Goal: Feedback & Contribution: Submit feedback/report problem

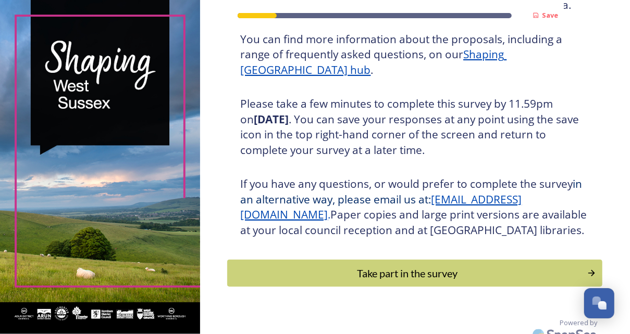
scroll to position [166, 0]
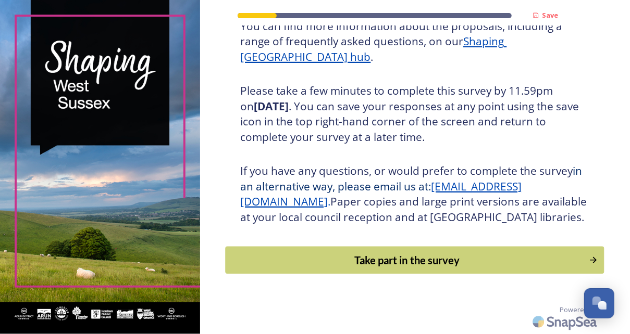
click at [337, 264] on div "Take part in the survey" at bounding box center [407, 261] width 352 height 16
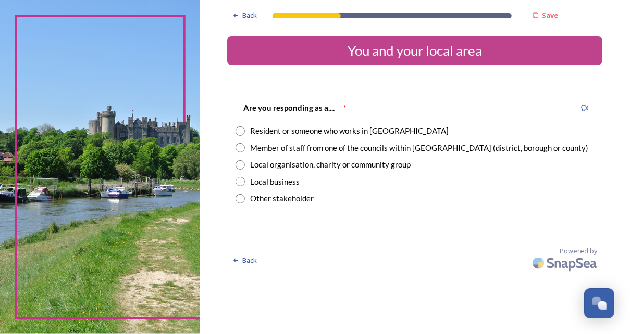
click at [237, 147] on input "radio" at bounding box center [239, 147] width 9 height 9
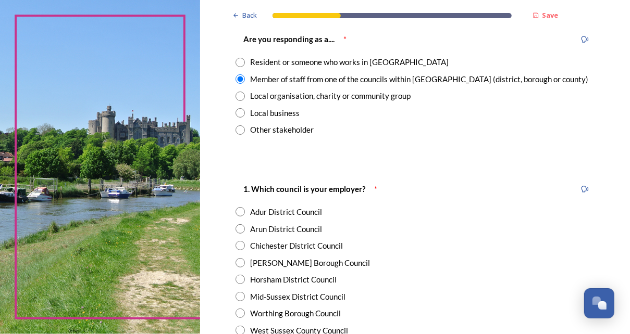
scroll to position [72, 0]
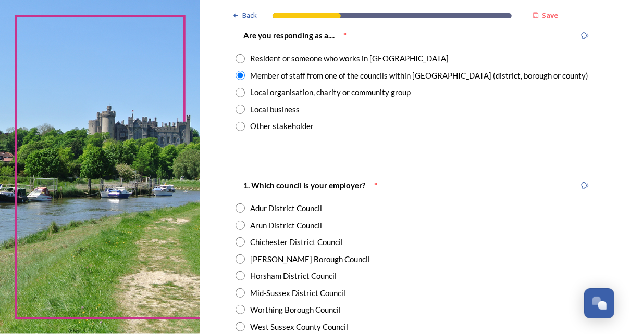
radio input "false"
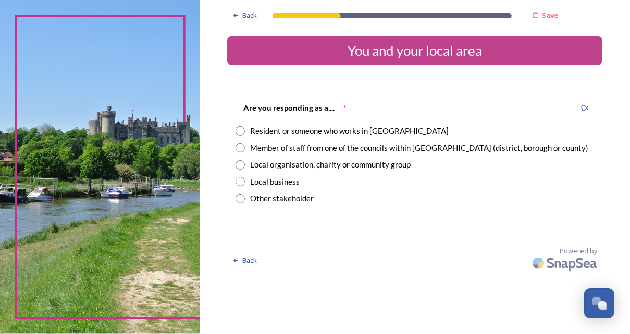
click at [238, 132] on input "radio" at bounding box center [239, 131] width 9 height 9
radio input "true"
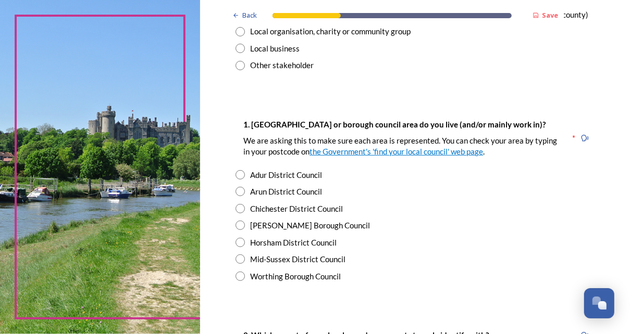
scroll to position [157, 0]
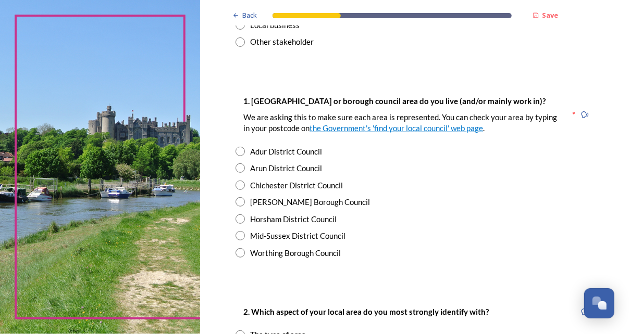
click at [237, 235] on input "radio" at bounding box center [239, 235] width 9 height 9
radio input "true"
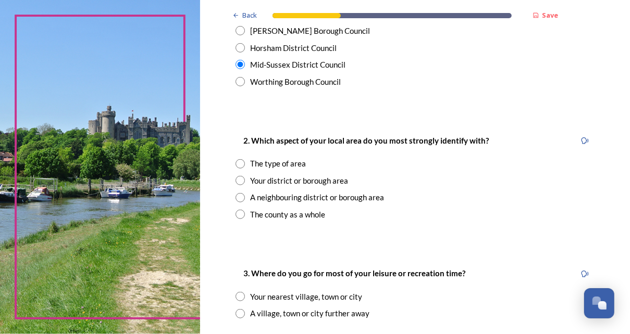
scroll to position [329, 0]
click at [240, 213] on input "radio" at bounding box center [239, 213] width 9 height 9
radio input "true"
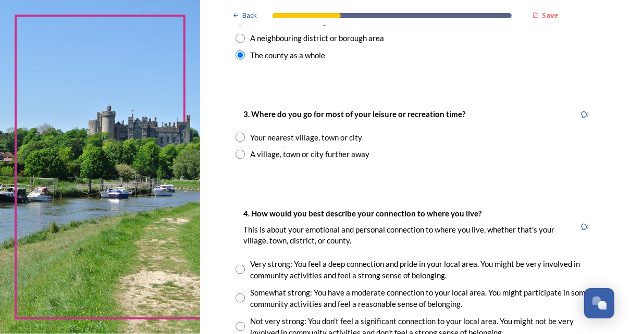
scroll to position [492, 0]
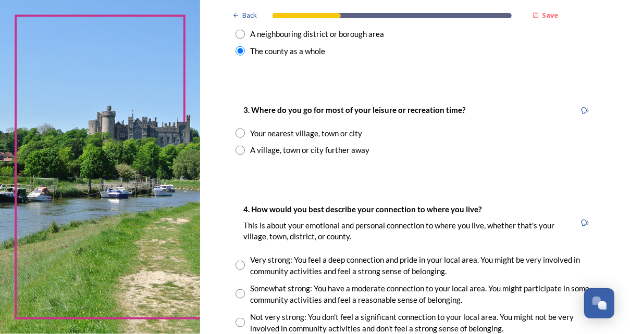
click at [237, 133] on input "radio" at bounding box center [239, 133] width 9 height 9
radio input "true"
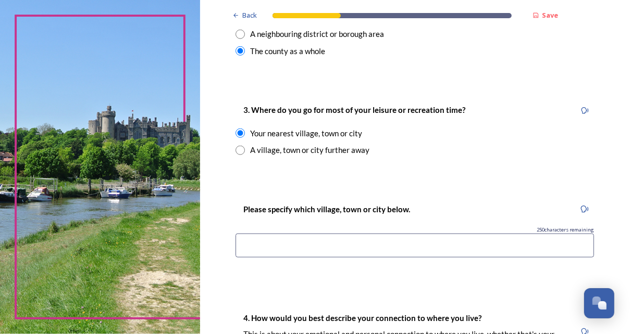
scroll to position [530, 0]
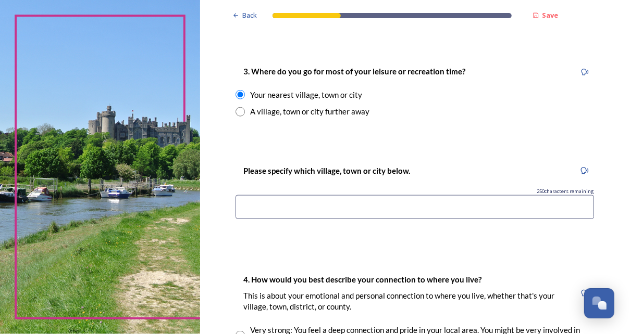
click at [261, 213] on input at bounding box center [414, 207] width 358 height 24
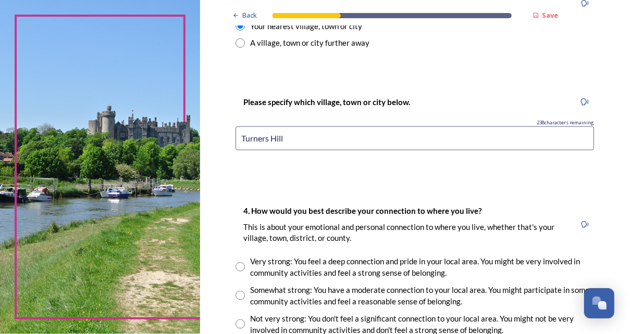
scroll to position [599, 0]
type input "Turners Hill"
click at [235, 266] on input "radio" at bounding box center [239, 266] width 9 height 9
radio input "true"
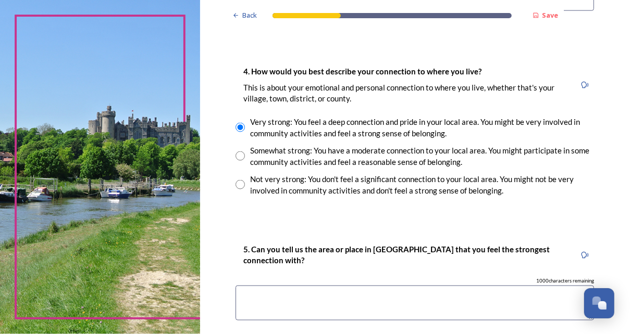
scroll to position [821, 0]
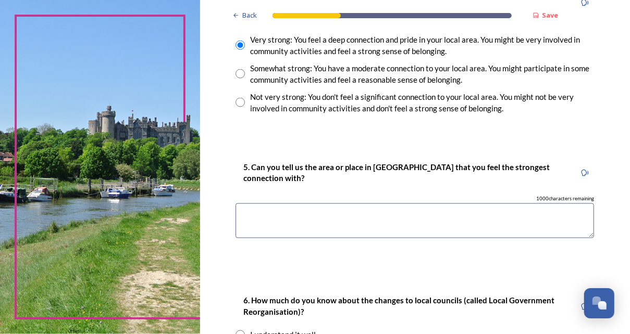
click at [249, 216] on textarea at bounding box center [414, 221] width 358 height 35
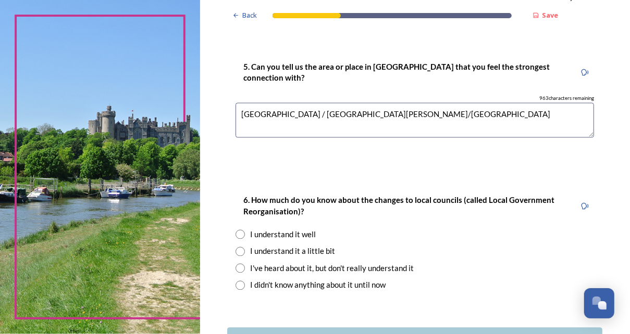
scroll to position [965, 0]
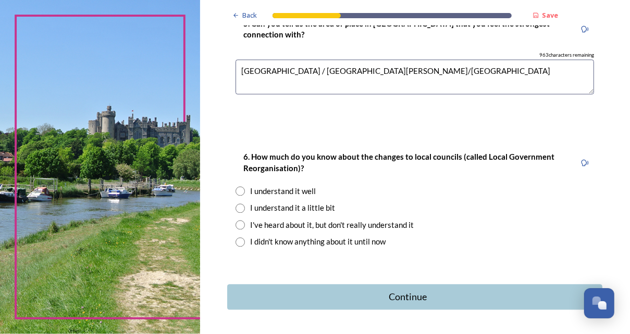
type textarea "Turners Hill / East Grinstead/Crawley"
click at [235, 191] on input "radio" at bounding box center [239, 190] width 9 height 9
radio input "true"
click at [382, 297] on div "Continue" at bounding box center [407, 297] width 353 height 14
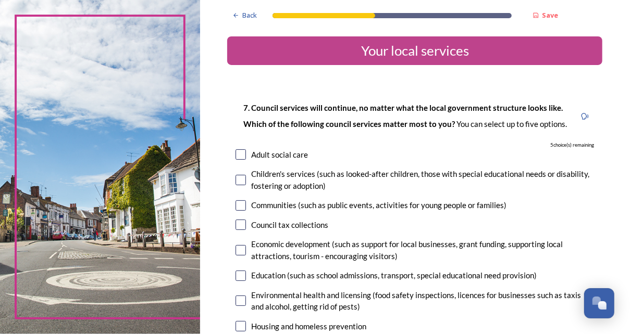
click at [236, 153] on input "checkbox" at bounding box center [240, 154] width 10 height 10
checkbox input "true"
click at [238, 179] on input "checkbox" at bounding box center [240, 180] width 10 height 10
checkbox input "true"
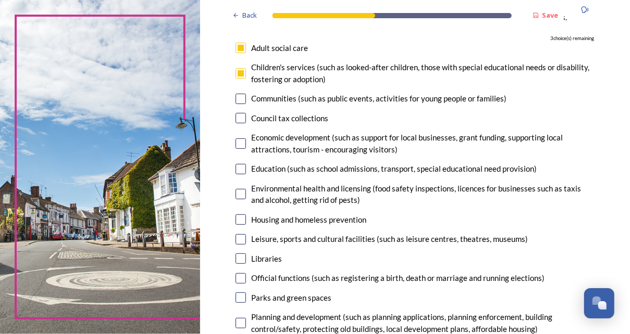
scroll to position [111, 0]
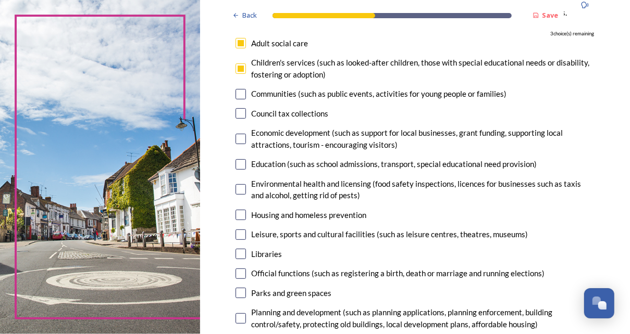
click at [238, 137] on input "checkbox" at bounding box center [240, 139] width 10 height 10
checkbox input "true"
click at [237, 164] on input "checkbox" at bounding box center [240, 164] width 10 height 10
checkbox input "true"
click at [237, 139] on input "checkbox" at bounding box center [240, 139] width 10 height 10
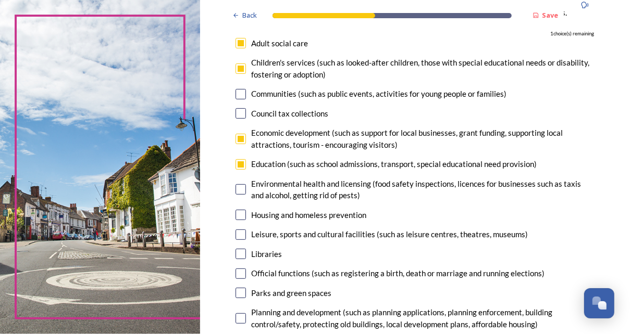
checkbox input "false"
click at [235, 216] on input "checkbox" at bounding box center [240, 215] width 10 height 10
checkbox input "true"
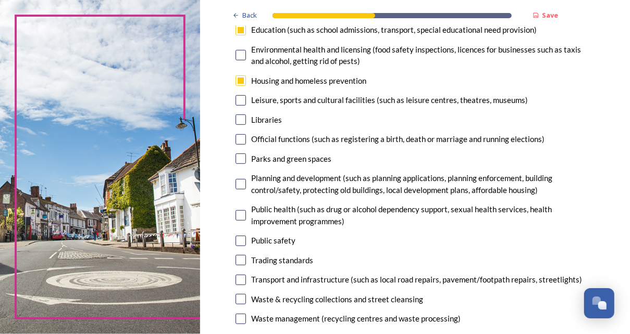
scroll to position [254, 0]
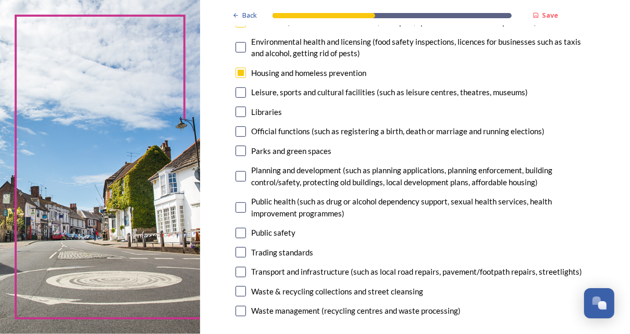
click at [238, 209] on input "checkbox" at bounding box center [240, 208] width 10 height 10
checkbox input "true"
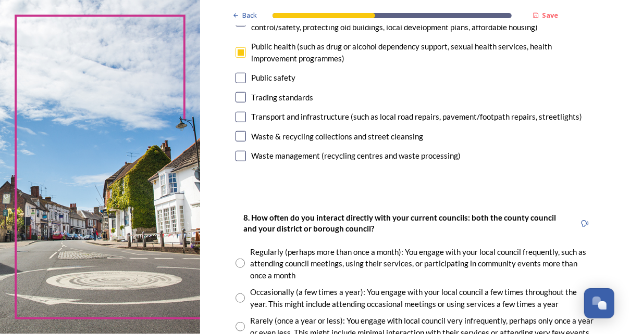
scroll to position [478, 0]
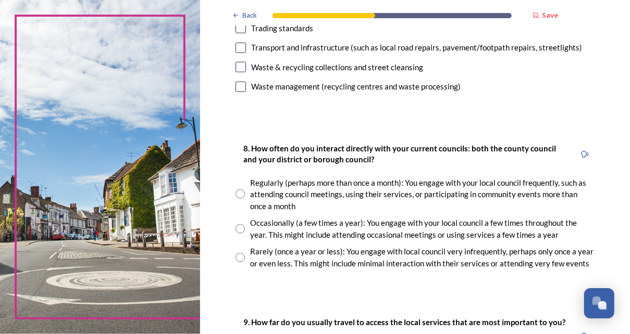
click at [237, 193] on input "radio" at bounding box center [239, 194] width 9 height 9
radio input "true"
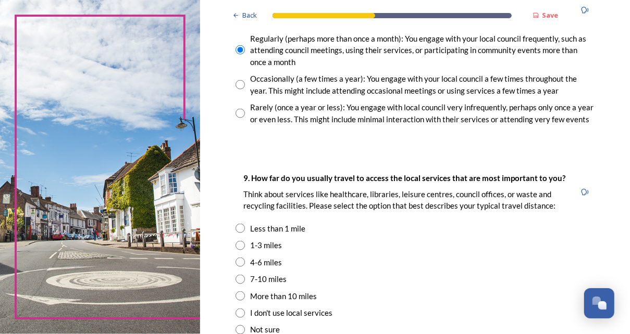
scroll to position [668, 0]
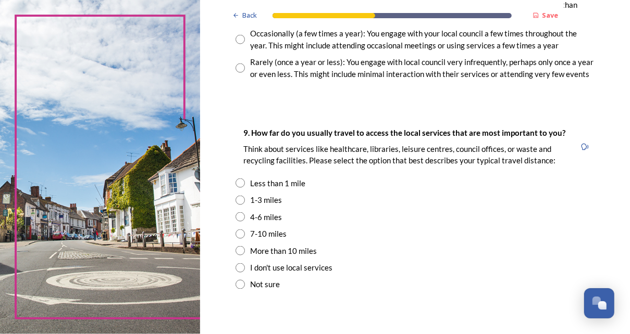
click at [237, 233] on input "radio" at bounding box center [239, 234] width 9 height 9
radio input "true"
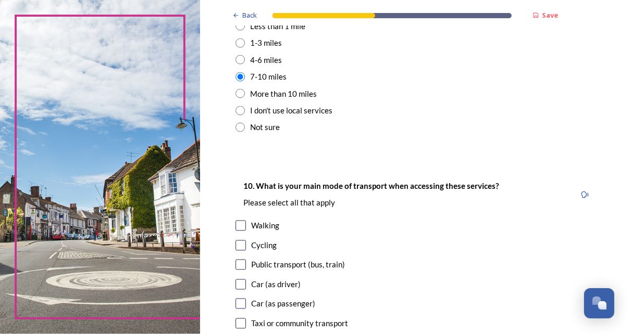
scroll to position [839, 0]
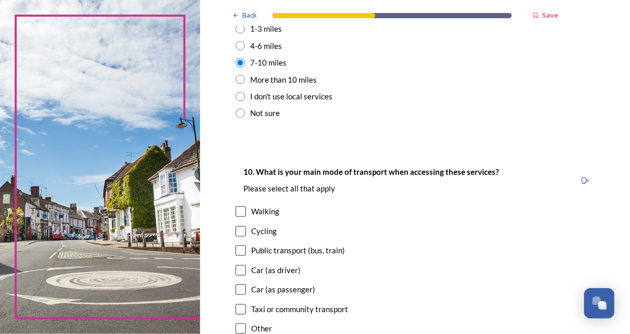
click at [240, 208] on input "checkbox" at bounding box center [240, 212] width 10 height 10
checkbox input "true"
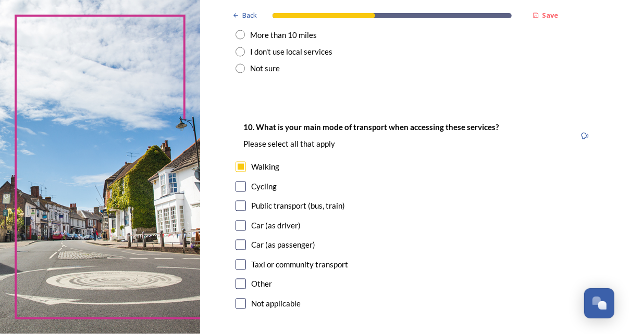
scroll to position [884, 0]
click at [238, 226] on input "checkbox" at bounding box center [240, 225] width 10 height 10
checkbox input "true"
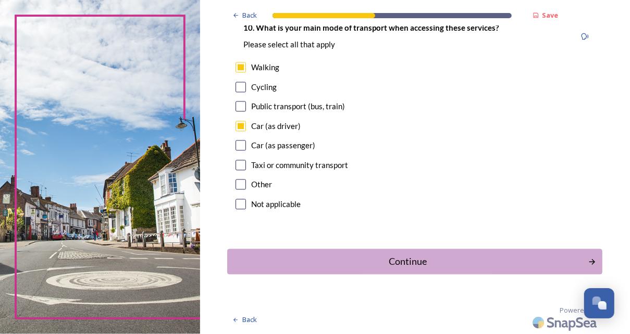
scroll to position [984, 0]
click at [238, 107] on input "checkbox" at bounding box center [240, 106] width 10 height 10
checkbox input "true"
click at [355, 258] on div "Continue" at bounding box center [407, 262] width 353 height 14
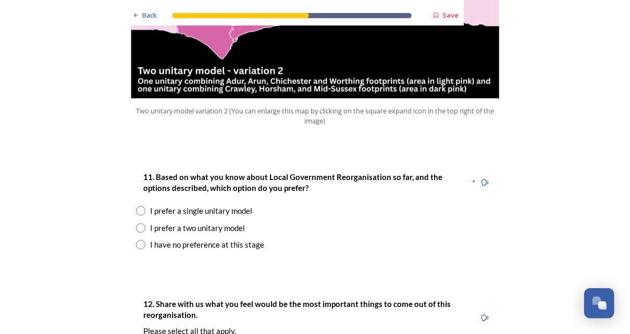
scroll to position [1286, 0]
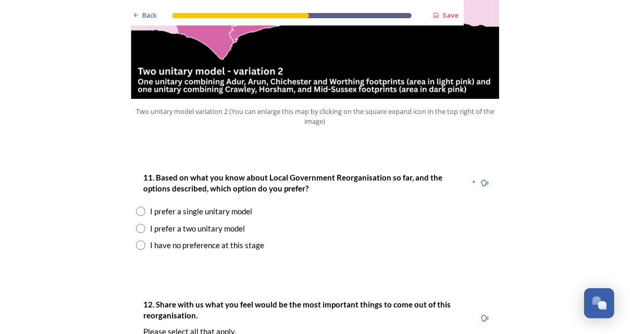
click at [136, 207] on input "radio" at bounding box center [140, 211] width 9 height 9
radio input "true"
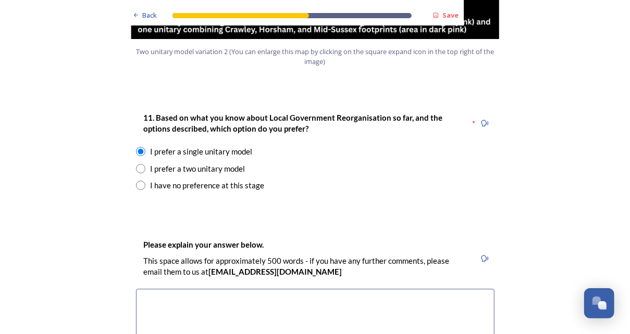
scroll to position [1342, 0]
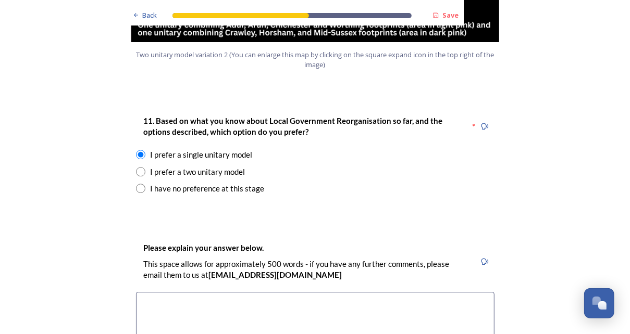
type textarea "e"
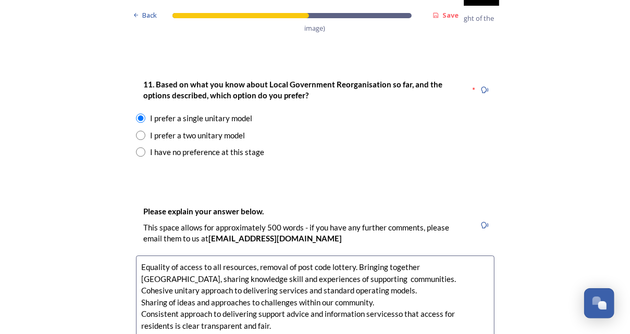
scroll to position [1379, 0]
click at [229, 296] on textarea "Equality of access to all resources, removal of post code lottery. Bringing tog…" at bounding box center [315, 313] width 358 height 117
click at [231, 295] on textarea "Equality of access to all resources, removal of post code lottery. Bringing tog…" at bounding box center [315, 313] width 358 height 117
click at [419, 255] on textarea "Equality of access to all resources, removal of post code lottery. Bringing tog…" at bounding box center [315, 313] width 358 height 117
click at [200, 255] on textarea "Equality of access to all resources, removal of post code lottery. Bringing tog…" at bounding box center [315, 313] width 358 height 117
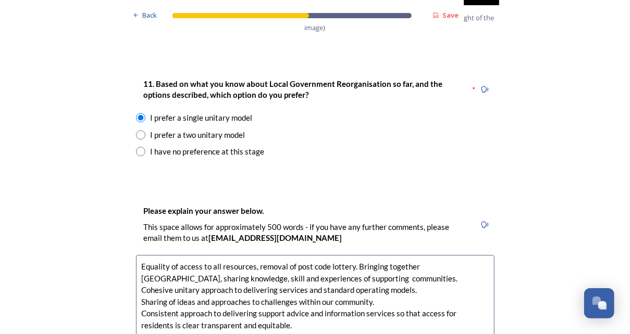
click at [412, 260] on textarea "Equality of access to all resources, removal of post code lottery. Bringing tog…" at bounding box center [315, 313] width 358 height 117
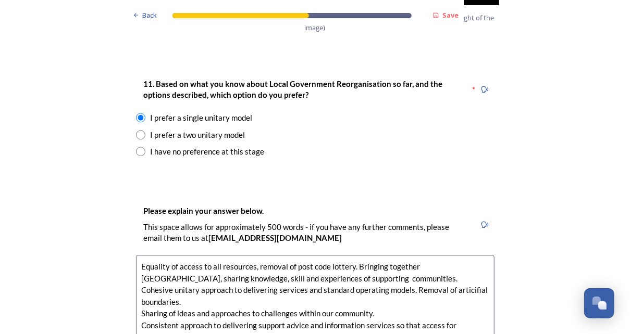
click at [462, 258] on textarea "Equality of access to all resources, removal of post code lottery. Bringing tog…" at bounding box center [315, 313] width 358 height 117
click at [179, 270] on textarea "Equality of access to all resources, removal of post code lottery. Bringing tog…" at bounding box center [315, 313] width 358 height 117
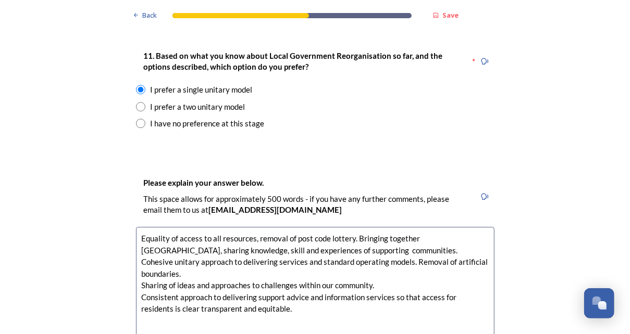
scroll to position [1409, 0]
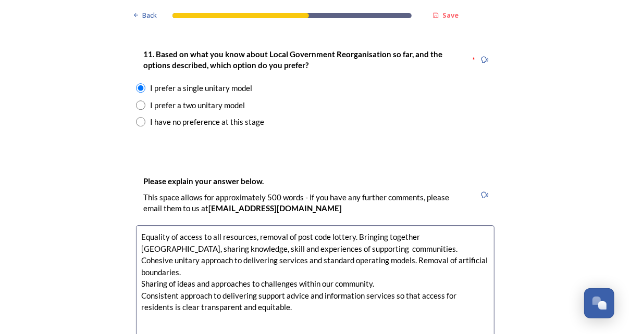
click at [280, 266] on textarea "Equality of access to all resources, removal of post code lottery. Bringing tog…" at bounding box center [315, 283] width 358 height 117
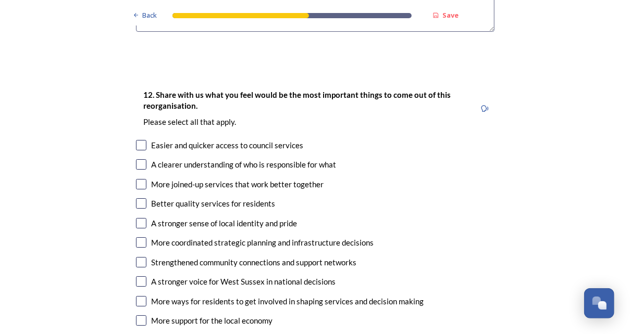
scroll to position [1742, 0]
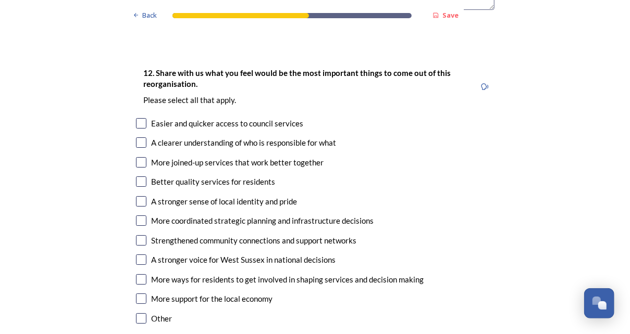
type textarea "Equality of access to all resources, removal of post code lottery. Bringing tog…"
click at [137, 118] on input "checkbox" at bounding box center [141, 123] width 10 height 10
checkbox input "true"
click at [138, 137] on input "checkbox" at bounding box center [141, 142] width 10 height 10
checkbox input "true"
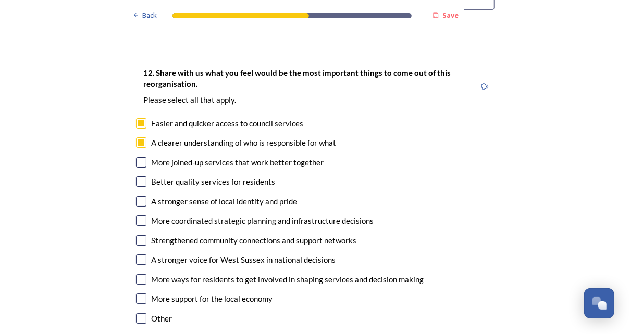
click at [137, 157] on input "checkbox" at bounding box center [141, 162] width 10 height 10
checkbox input "true"
click at [137, 216] on input "checkbox" at bounding box center [141, 221] width 10 height 10
checkbox input "true"
click at [137, 177] on input "checkbox" at bounding box center [141, 182] width 10 height 10
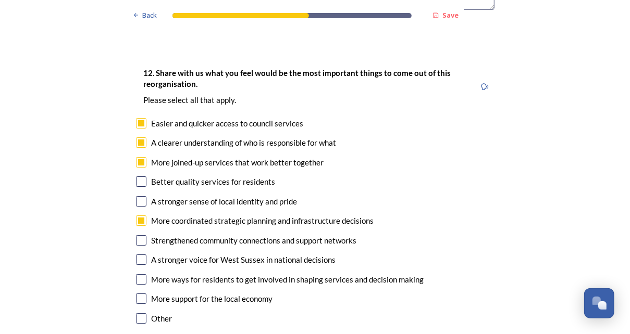
checkbox input "true"
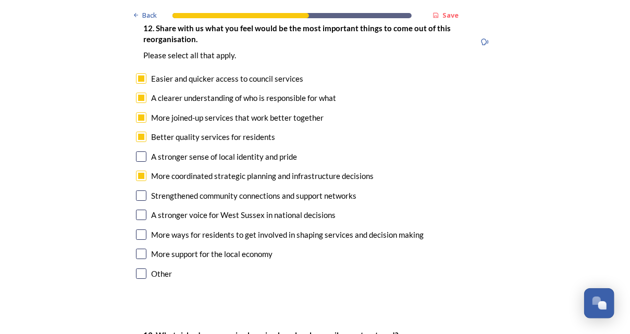
click at [141, 191] on input "checkbox" at bounding box center [141, 196] width 10 height 10
checkbox input "true"
click at [141, 210] on input "checkbox" at bounding box center [141, 215] width 10 height 10
checkbox input "true"
click at [138, 230] on input "checkbox" at bounding box center [141, 235] width 10 height 10
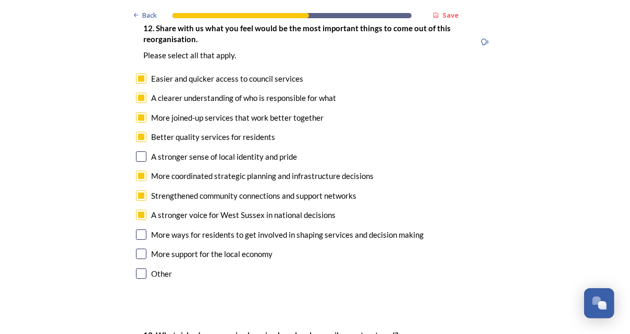
checkbox input "true"
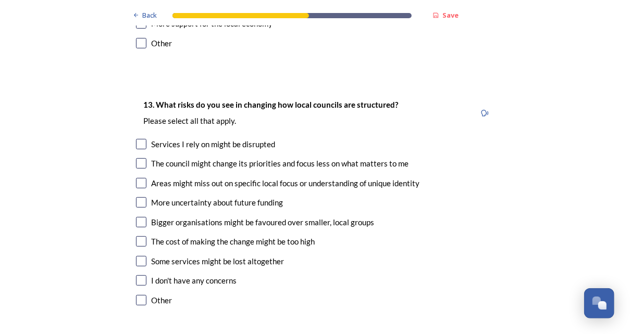
scroll to position [2028, 0]
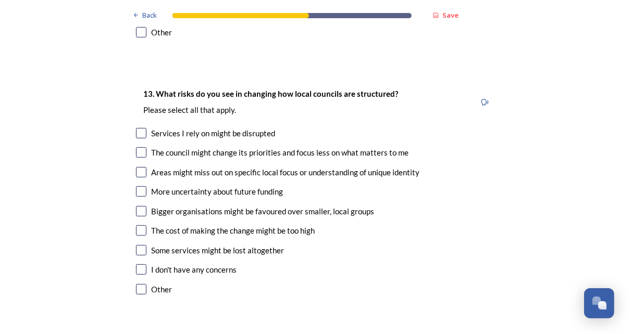
click at [136, 167] on input "checkbox" at bounding box center [141, 172] width 10 height 10
checkbox input "true"
click at [139, 186] on input "checkbox" at bounding box center [141, 191] width 10 height 10
checkbox input "true"
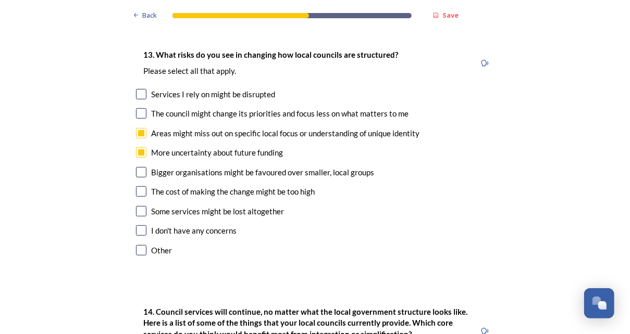
scroll to position [2068, 0]
click at [138, 167] on input "checkbox" at bounding box center [141, 172] width 10 height 10
checkbox input "true"
click at [136, 206] on input "checkbox" at bounding box center [141, 211] width 10 height 10
checkbox input "true"
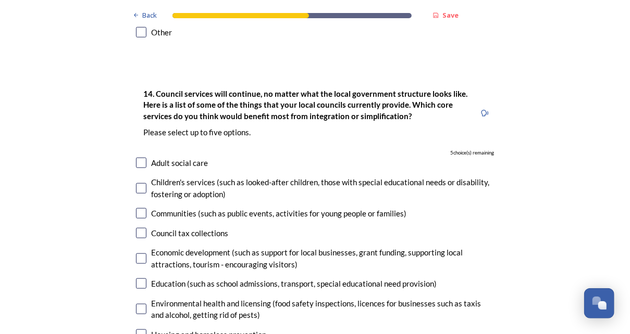
scroll to position [2285, 0]
click at [140, 209] on input "checkbox" at bounding box center [141, 214] width 10 height 10
checkbox input "true"
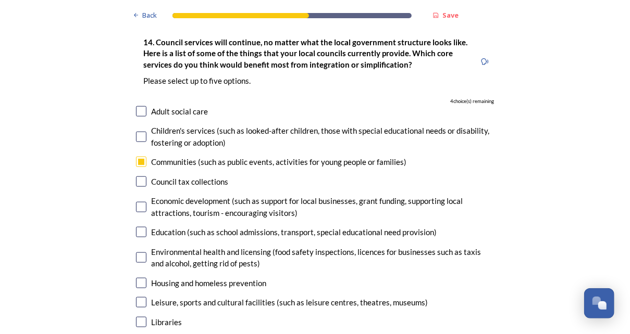
scroll to position [2337, 0]
click at [137, 202] on input "checkbox" at bounding box center [141, 207] width 10 height 10
checkbox input "true"
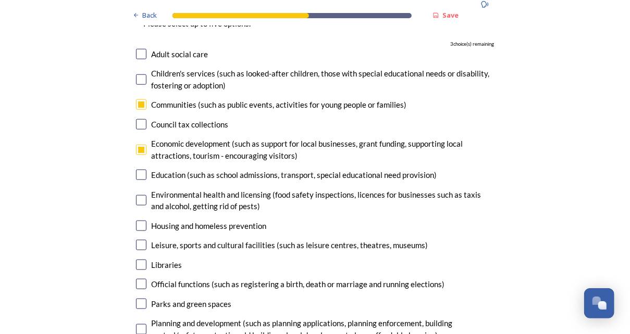
scroll to position [2395, 0]
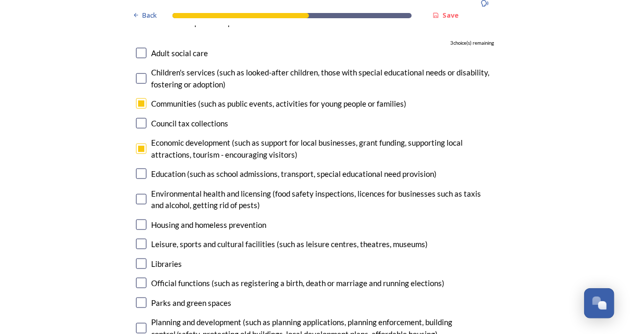
click at [138, 194] on input "checkbox" at bounding box center [141, 199] width 10 height 10
checkbox input "true"
click at [137, 220] on input "checkbox" at bounding box center [141, 225] width 10 height 10
checkbox input "true"
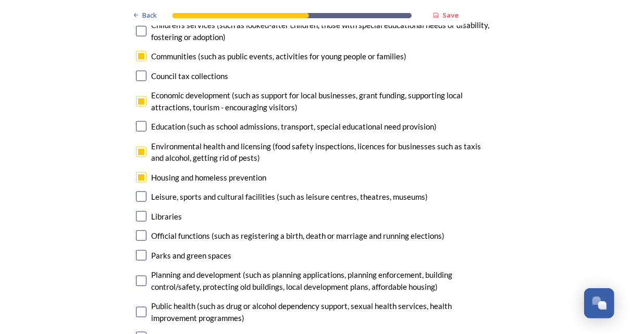
scroll to position [2443, 0]
click at [137, 191] on input "checkbox" at bounding box center [141, 196] width 10 height 10
checkbox input "true"
click at [137, 250] on input "checkbox" at bounding box center [141, 255] width 10 height 10
checkbox input "false"
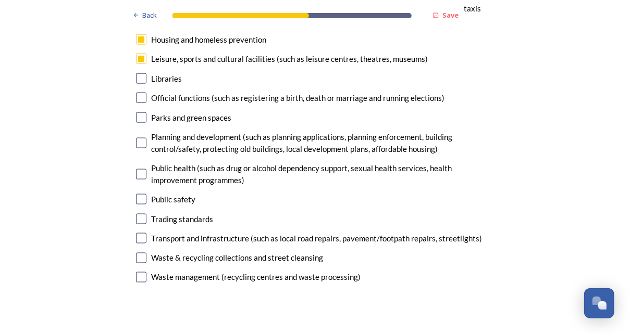
scroll to position [2581, 0]
click at [137, 233] on input "checkbox" at bounding box center [141, 238] width 10 height 10
checkbox input "false"
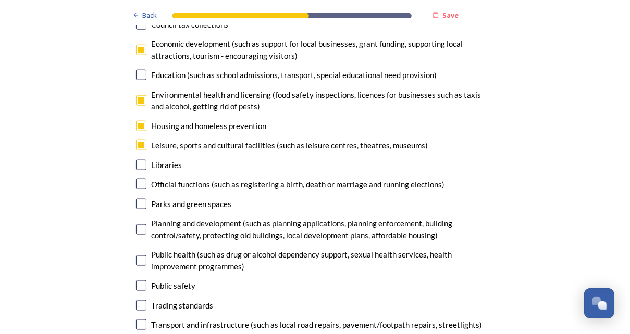
scroll to position [2453, 0]
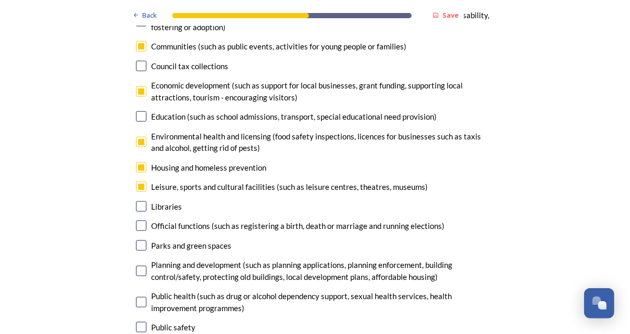
click at [136, 137] on input "checkbox" at bounding box center [141, 142] width 10 height 10
checkbox input "false"
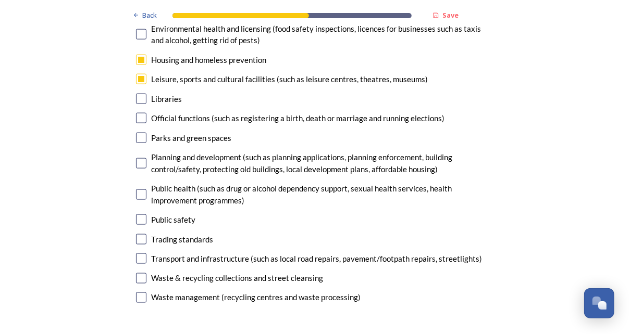
scroll to position [2574, 0]
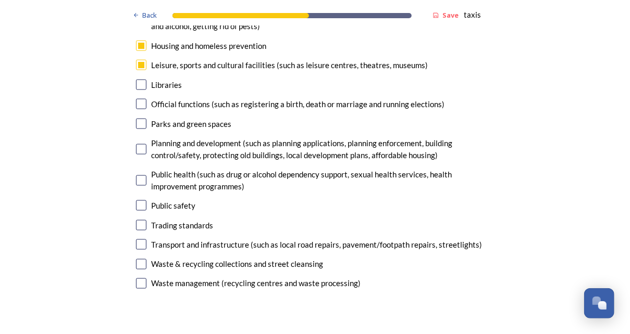
click at [139, 240] on input "checkbox" at bounding box center [141, 245] width 10 height 10
checkbox input "true"
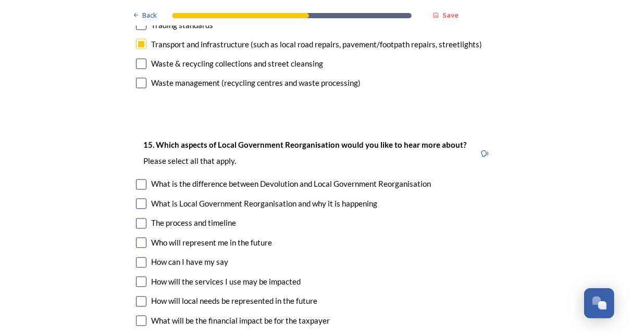
scroll to position [2813, 0]
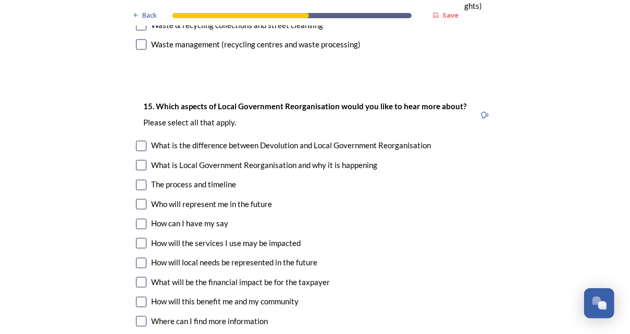
click at [136, 180] on input "checkbox" at bounding box center [141, 185] width 10 height 10
checkbox input "true"
click at [139, 199] on input "checkbox" at bounding box center [141, 204] width 10 height 10
checkbox input "true"
click at [137, 219] on input "checkbox" at bounding box center [141, 224] width 10 height 10
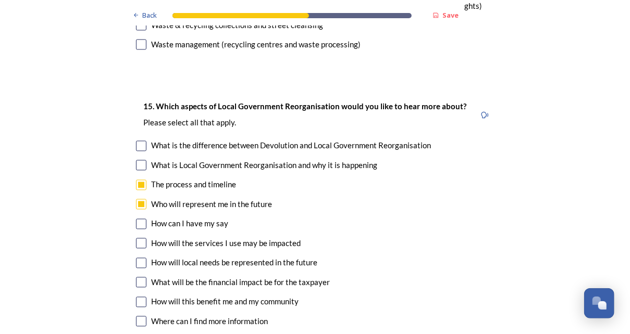
checkbox input "true"
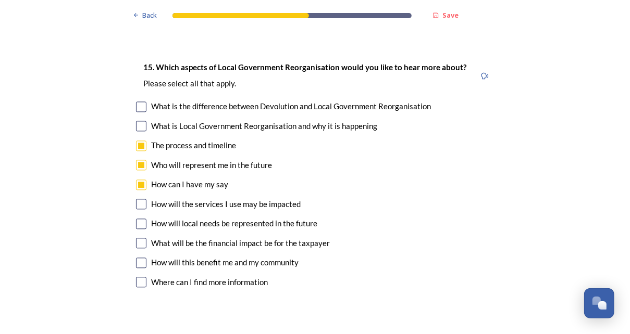
scroll to position [2857, 0]
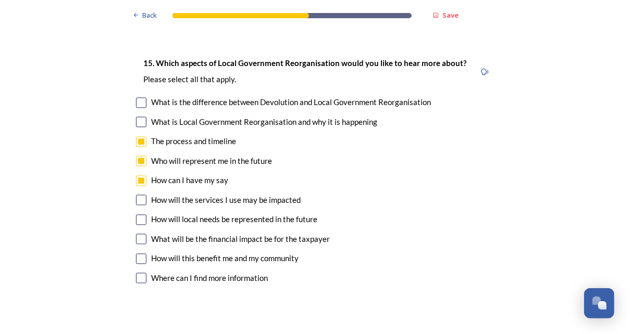
click at [139, 195] on input "checkbox" at bounding box center [141, 200] width 10 height 10
checkbox input "true"
click at [136, 254] on input "checkbox" at bounding box center [141, 259] width 10 height 10
checkbox input "true"
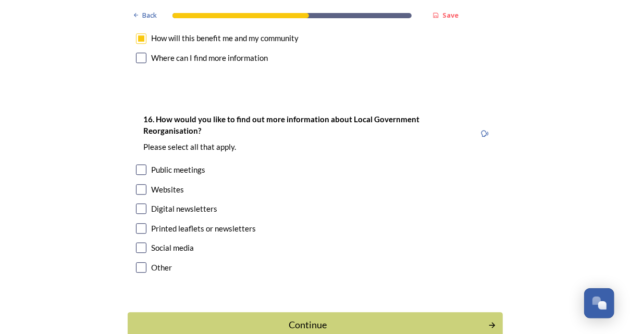
scroll to position [3077, 0]
click at [136, 204] on input "checkbox" at bounding box center [141, 209] width 10 height 10
checkbox input "true"
click at [179, 319] on div "Continue" at bounding box center [307, 326] width 353 height 14
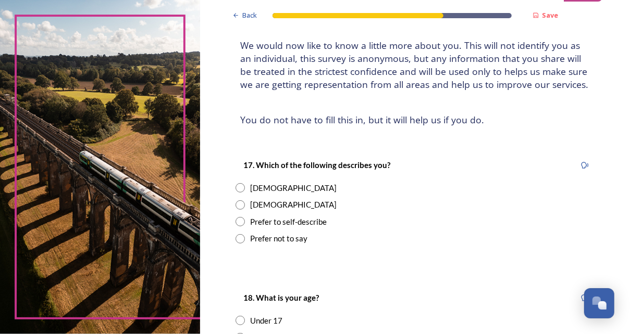
scroll to position [64, 0]
click at [236, 188] on input "radio" at bounding box center [239, 187] width 9 height 9
radio input "true"
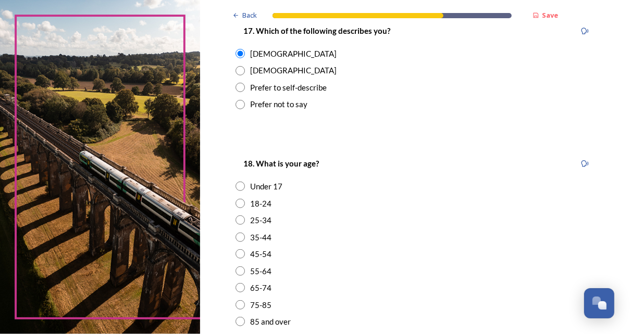
scroll to position [257, 0]
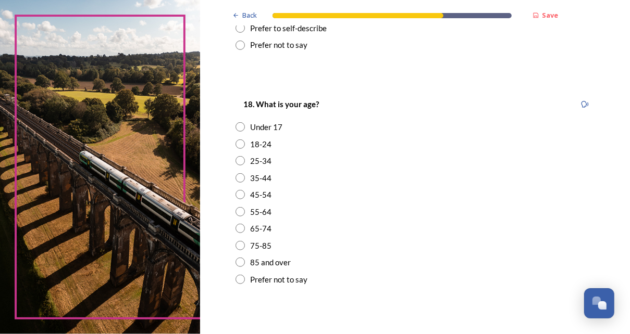
click at [238, 211] on input "radio" at bounding box center [239, 211] width 9 height 9
radio input "true"
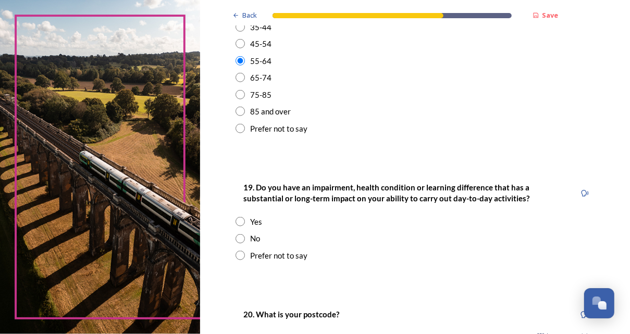
scroll to position [411, 0]
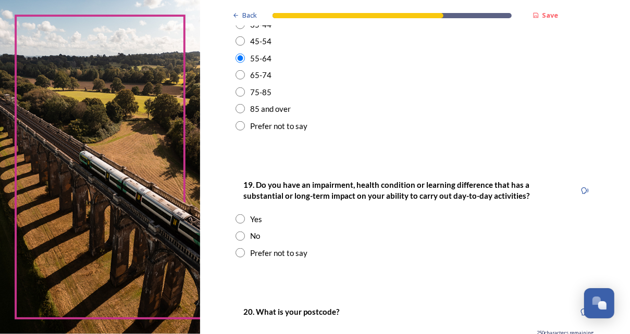
click at [237, 217] on input "radio" at bounding box center [239, 219] width 9 height 9
radio input "true"
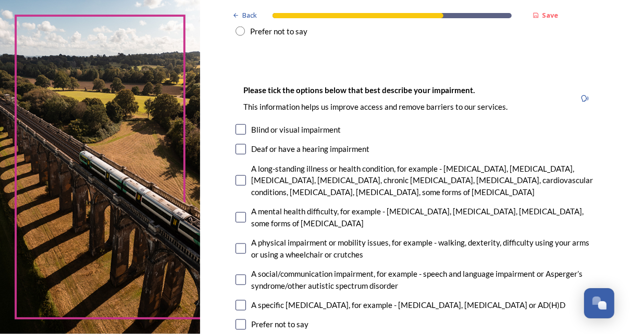
scroll to position [674, 0]
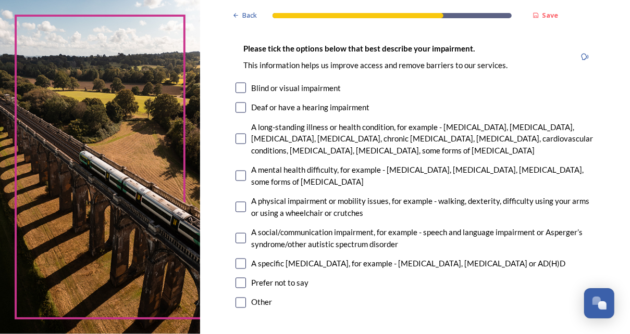
click at [240, 205] on input "checkbox" at bounding box center [240, 207] width 10 height 10
checkbox input "true"
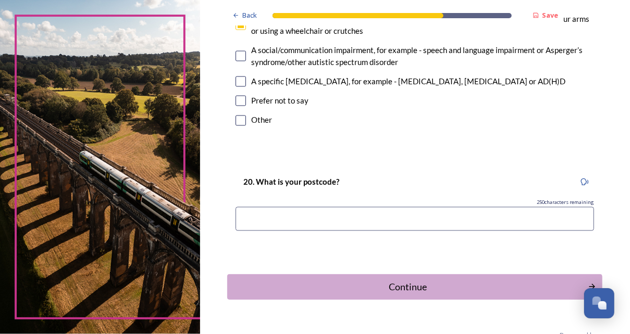
scroll to position [871, 0]
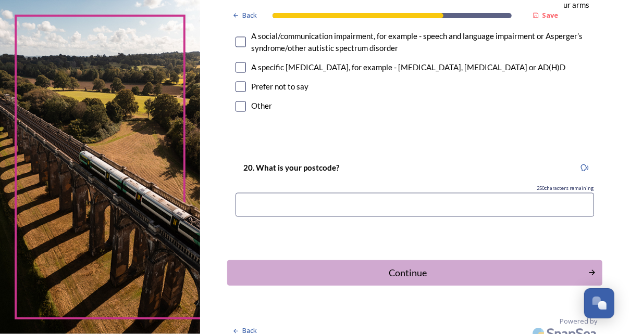
click at [250, 203] on input at bounding box center [414, 205] width 358 height 24
type input "RH10 4NH"
click at [384, 273] on div "Continue" at bounding box center [407, 273] width 353 height 14
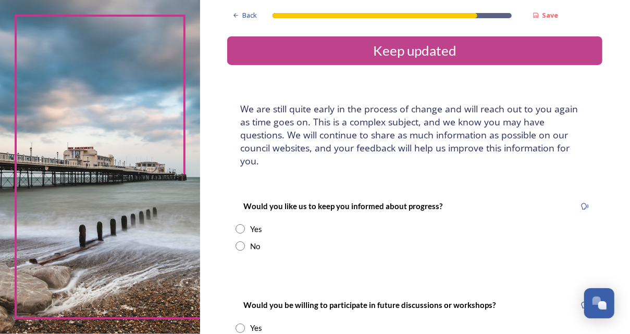
click at [235, 224] on input "radio" at bounding box center [239, 228] width 9 height 9
radio input "true"
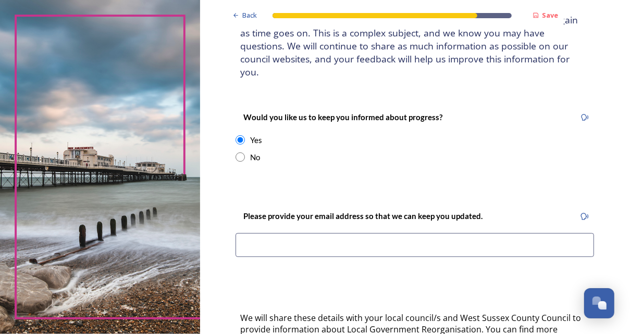
scroll to position [95, 0]
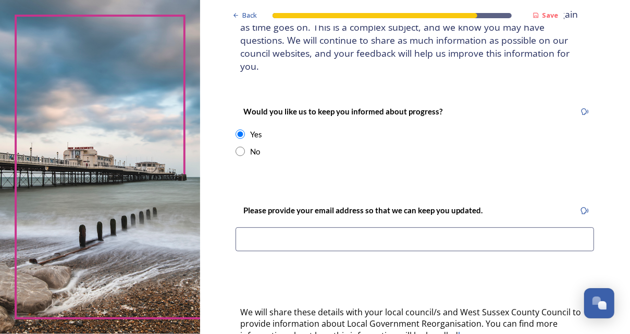
click at [268, 228] on input at bounding box center [414, 240] width 358 height 24
type input "M"
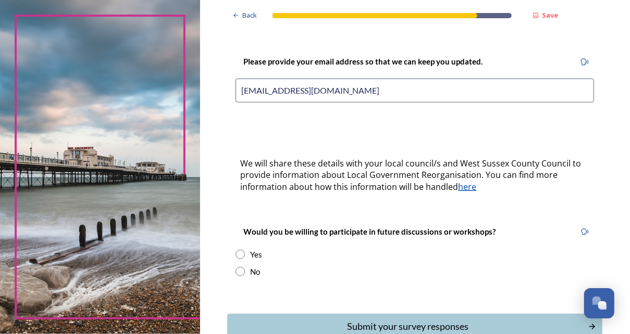
scroll to position [258, 0]
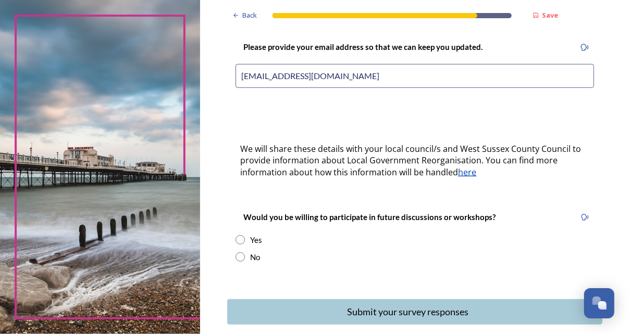
type input "meg.brownings@westsussex.gov.uk"
click at [235, 235] on input "radio" at bounding box center [239, 239] width 9 height 9
radio input "true"
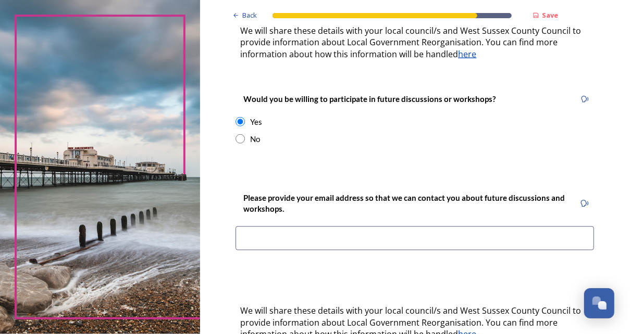
scroll to position [378, 0]
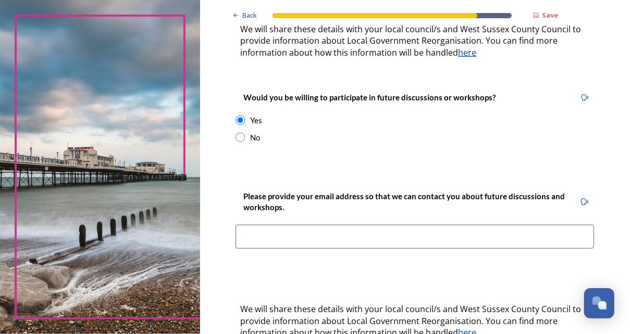
click at [257, 229] on input at bounding box center [414, 237] width 358 height 24
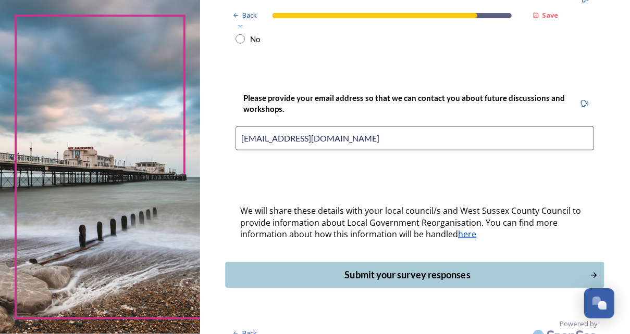
type input "meg.brownings@westsussex.gov.uk"
click at [381, 268] on div "Submit your survey responses" at bounding box center [407, 275] width 353 height 14
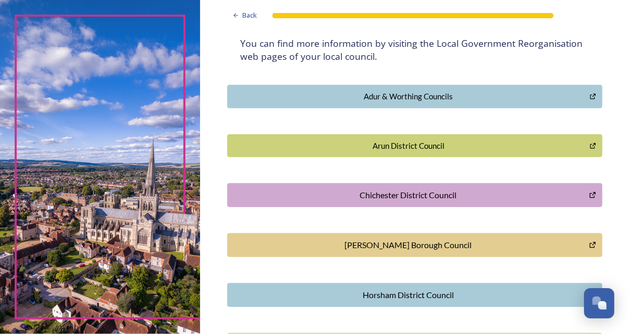
scroll to position [256, 0]
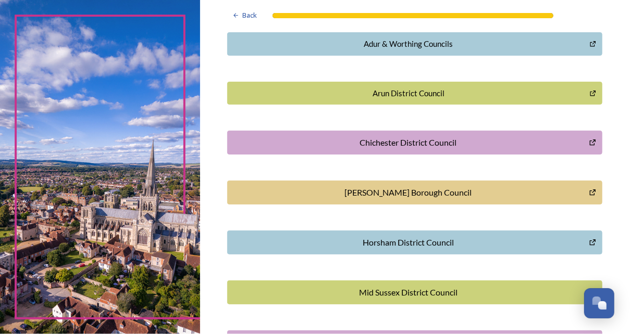
click at [393, 291] on div "Mid Sussex District Council" at bounding box center [408, 292] width 350 height 12
click at [236, 17] on div "Back" at bounding box center [244, 15] width 35 height 20
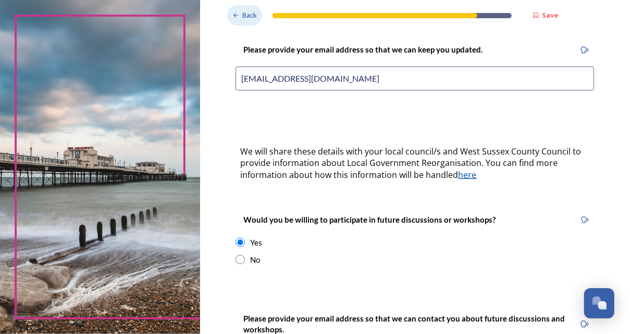
click at [236, 17] on div "Back" at bounding box center [244, 15] width 35 height 20
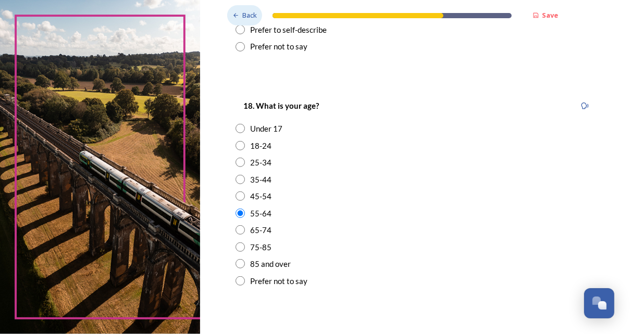
click at [236, 17] on div "Back" at bounding box center [244, 15] width 35 height 20
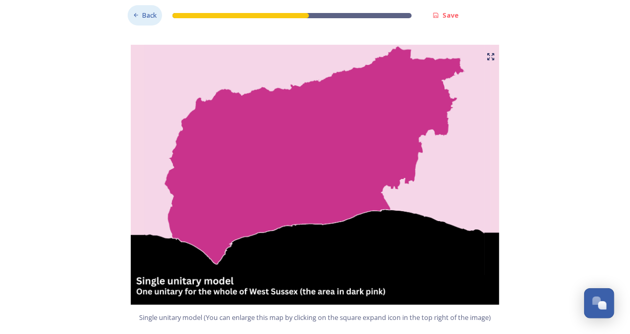
click at [236, 17] on div at bounding box center [240, 15] width 136 height 5
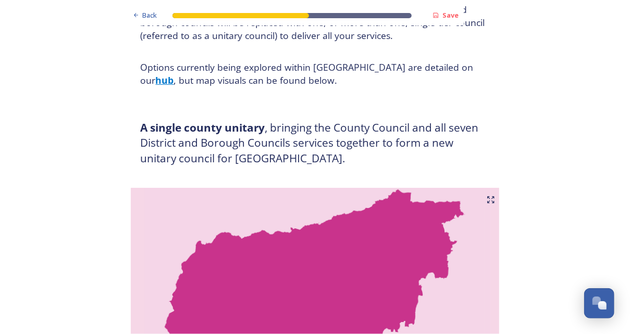
scroll to position [0, 0]
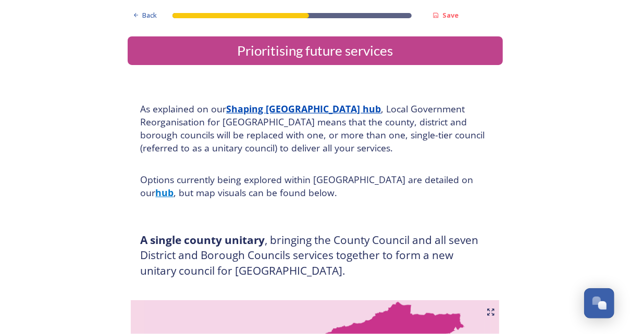
click at [263, 109] on u "Shaping West Sussex hub" at bounding box center [304, 109] width 155 height 12
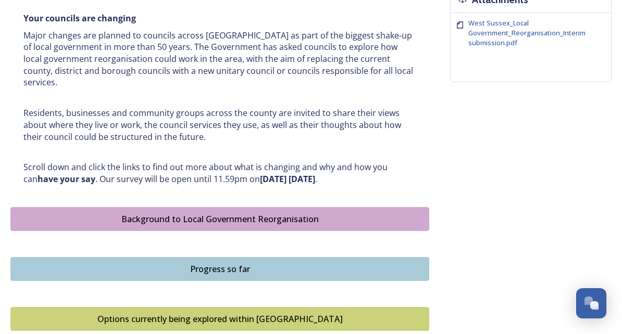
scroll to position [414, 0]
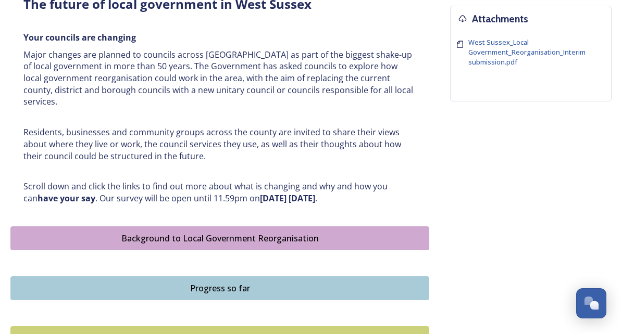
click at [467, 311] on div "Shaping [GEOGRAPHIC_DATA] ﻿﻿﻿The future of local government in [GEOGRAPHIC_DATA…" at bounding box center [310, 148] width 601 height 964
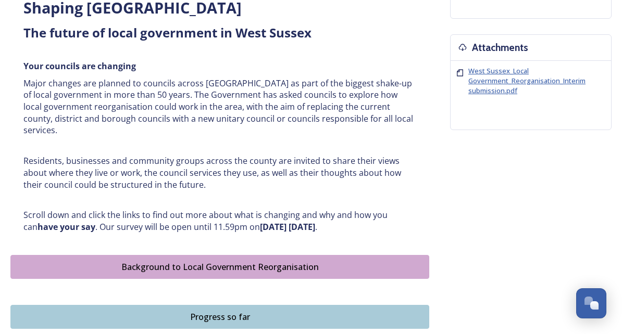
click at [481, 67] on span "West Sussex_Local Government_Reorganisation_Interim submission.pdf" at bounding box center [526, 80] width 117 height 29
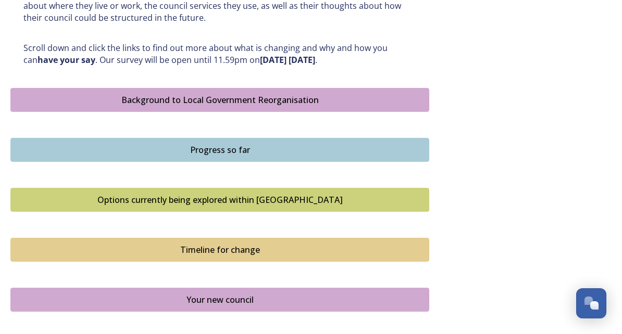
scroll to position [554, 0]
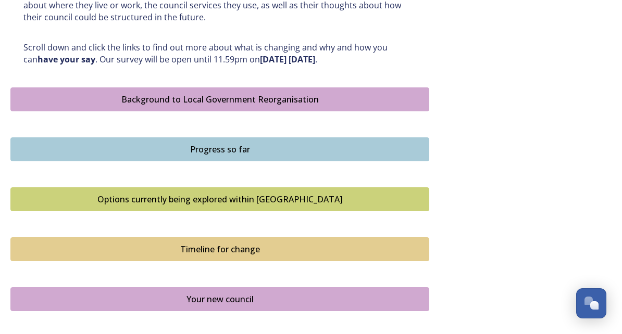
click at [312, 93] on div "Background to Local Government Reorganisation" at bounding box center [219, 99] width 407 height 12
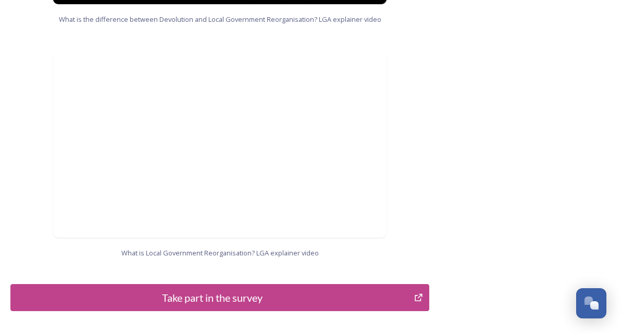
scroll to position [1065, 0]
